Goal: Information Seeking & Learning: Check status

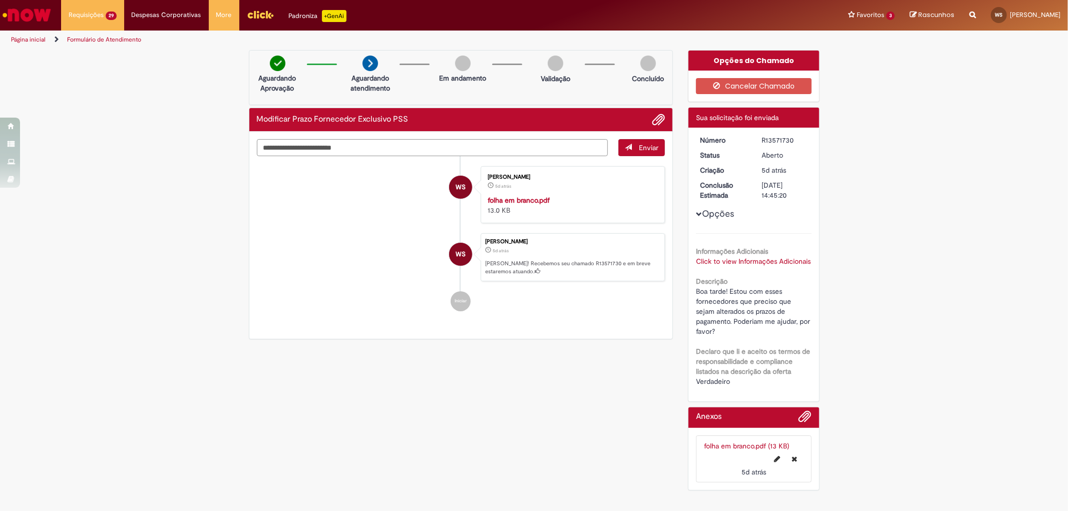
click at [343, 148] on textarea "Digite sua mensagem aqui..." at bounding box center [433, 147] width 352 height 17
click at [352, 183] on li "WS [PERSON_NAME] 5d atrás 5 dias atrás folha em branco.pdf 13.0 KB" at bounding box center [461, 194] width 409 height 57
drag, startPoint x: 255, startPoint y: 118, endPoint x: 446, endPoint y: 123, distance: 190.4
click at [446, 123] on div "Modificar Prazo Fornecedor Exclusivo PSS" at bounding box center [461, 120] width 424 height 24
click at [446, 123] on div "Modificar Prazo Fornecedor Exclusivo PSS" at bounding box center [461, 119] width 409 height 13
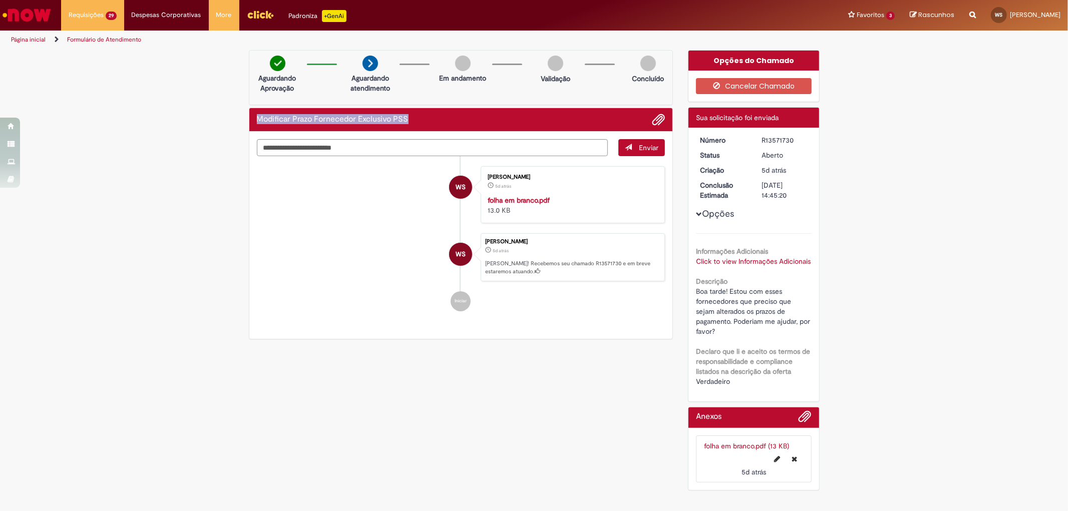
drag, startPoint x: 431, startPoint y: 123, endPoint x: 258, endPoint y: 116, distance: 172.9
click at [258, 116] on div "Modificar Prazo Fornecedor Exclusivo PSS" at bounding box center [461, 119] width 409 height 13
click at [261, 117] on h2 "Modificar Prazo Fornecedor Exclusivo PSS" at bounding box center [333, 119] width 152 height 9
drag, startPoint x: 257, startPoint y: 118, endPoint x: 448, endPoint y: 110, distance: 191.0
click at [448, 110] on div "Modificar Prazo Fornecedor Exclusivo PSS" at bounding box center [461, 120] width 424 height 24
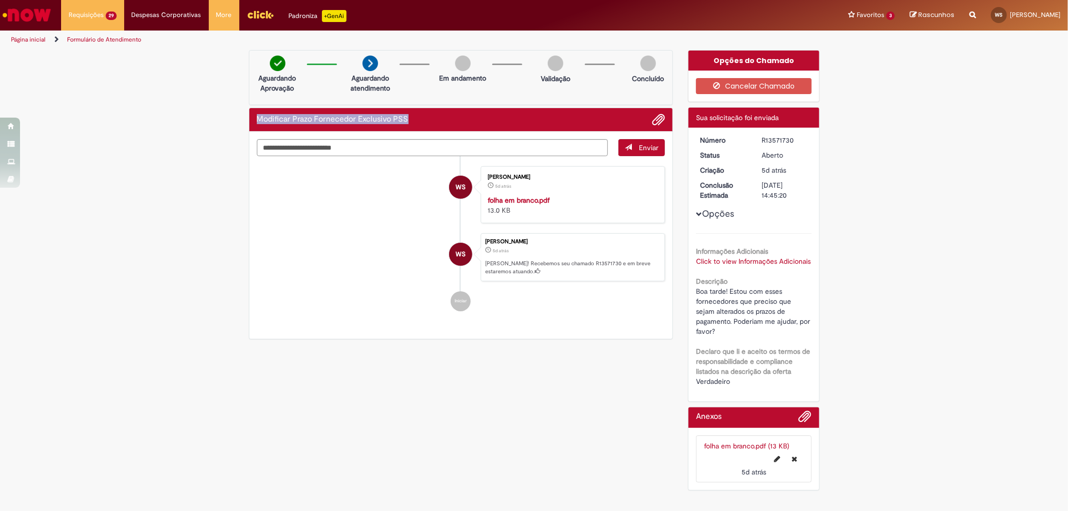
click at [449, 114] on div "Modificar Prazo Fornecedor Exclusivo PSS" at bounding box center [461, 119] width 409 height 13
click at [442, 122] on div "Modificar Prazo Fornecedor Exclusivo PSS" at bounding box center [461, 119] width 409 height 13
drag, startPoint x: 427, startPoint y: 122, endPoint x: 257, endPoint y: 120, distance: 170.3
click at [257, 120] on div "Modificar Prazo Fornecedor Exclusivo PSS" at bounding box center [461, 119] width 409 height 13
click at [257, 120] on h2 "Modificar Prazo Fornecedor Exclusivo PSS" at bounding box center [333, 119] width 152 height 9
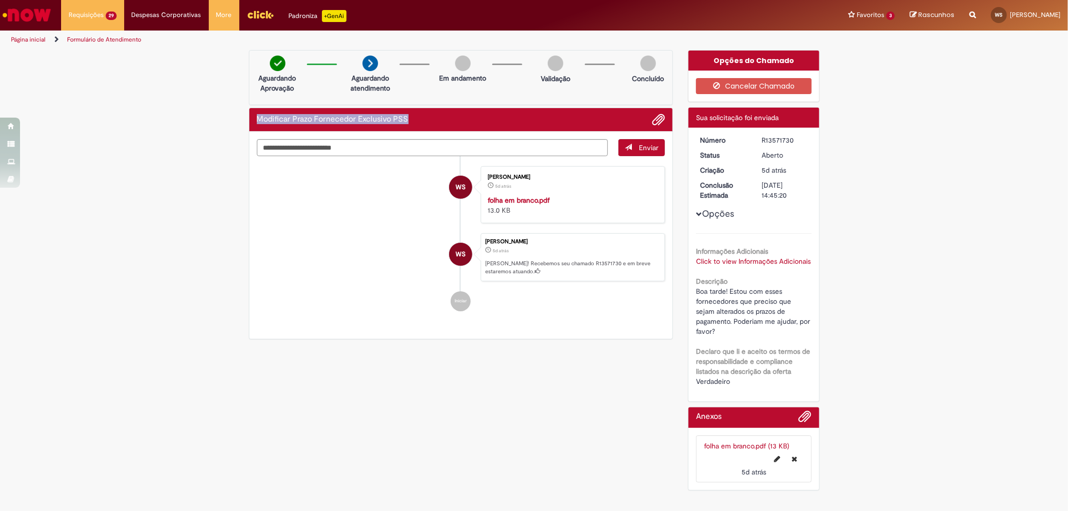
drag, startPoint x: 257, startPoint y: 119, endPoint x: 488, endPoint y: 123, distance: 231.4
click at [488, 123] on div "Modificar Prazo Fornecedor Exclusivo PSS" at bounding box center [461, 119] width 409 height 13
click at [437, 116] on div "Modificar Prazo Fornecedor Exclusivo PSS" at bounding box center [461, 119] width 409 height 13
drag, startPoint x: 407, startPoint y: 119, endPoint x: 234, endPoint y: 133, distance: 173.8
click at [234, 133] on div "Verificar Código de Barras Aguardando Aprovação Aguardando atendimento Em andam…" at bounding box center [534, 273] width 1068 height 446
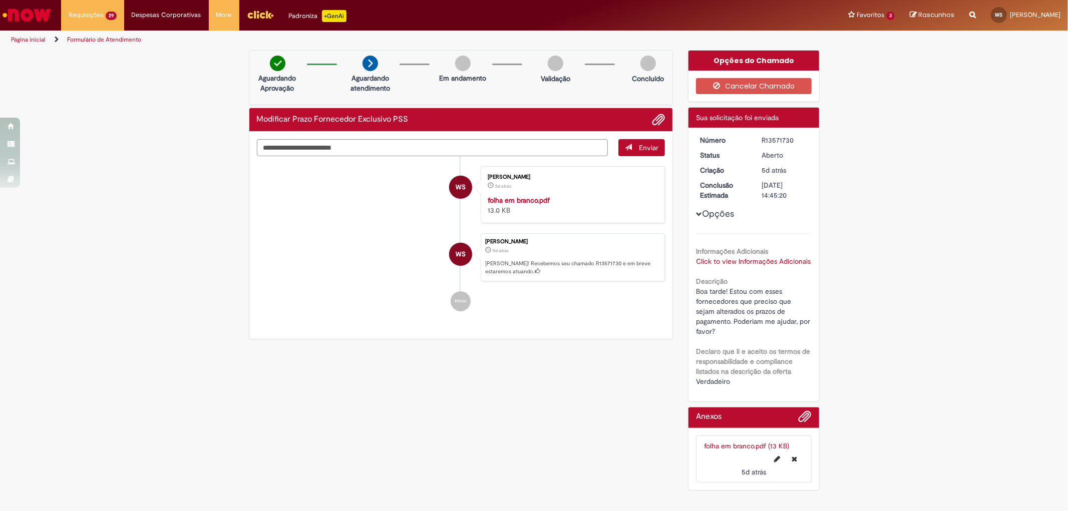
click at [253, 120] on div "Modificar Prazo Fornecedor Exclusivo PSS" at bounding box center [461, 120] width 424 height 24
drag, startPoint x: 259, startPoint y: 119, endPoint x: 437, endPoint y: 119, distance: 177.8
click at [437, 119] on div "Modificar Prazo Fornecedor Exclusivo PSS" at bounding box center [461, 119] width 409 height 13
drag, startPoint x: 407, startPoint y: 119, endPoint x: 248, endPoint y: 121, distance: 158.8
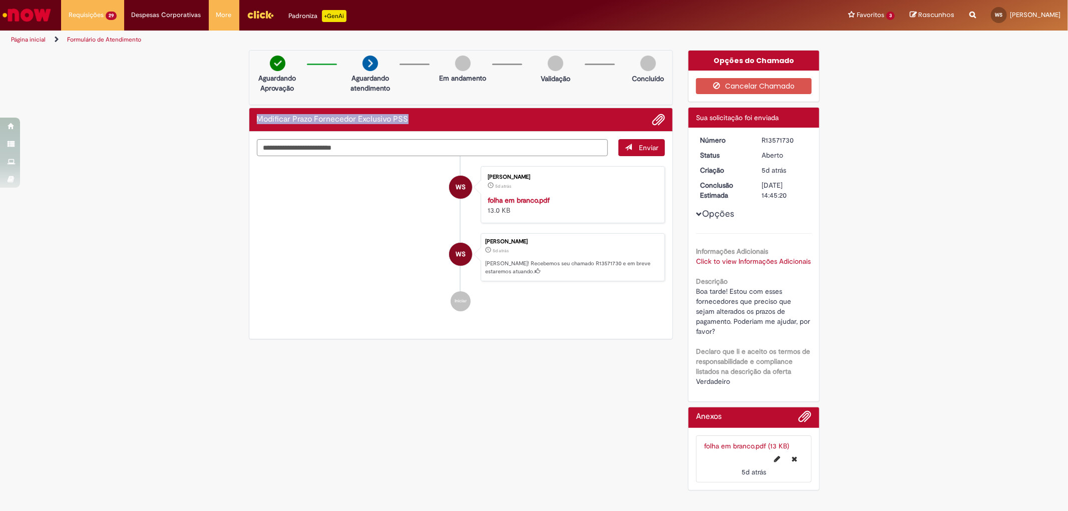
click at [249, 121] on div "Modificar Prazo Fornecedor Exclusivo PSS Enviar WS [PERSON_NAME] 5d atrás 5 dia…" at bounding box center [461, 224] width 425 height 232
drag, startPoint x: 276, startPoint y: 186, endPoint x: 266, endPoint y: 147, distance: 39.8
click at [276, 186] on li "WS [PERSON_NAME] 5d atrás 5 dias atrás folha em branco.pdf 13.0 KB" at bounding box center [461, 194] width 409 height 57
